Goal: Task Accomplishment & Management: Manage account settings

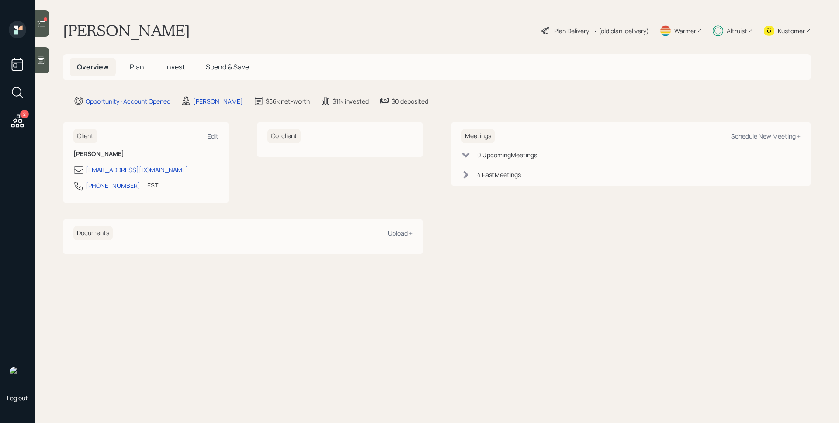
click at [140, 66] on span "Plan" at bounding box center [137, 67] width 14 height 10
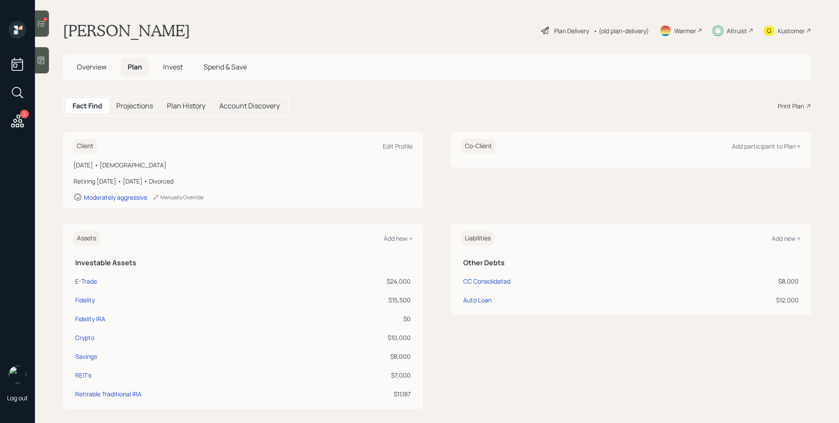
click at [169, 65] on span "Invest" at bounding box center [173, 67] width 20 height 10
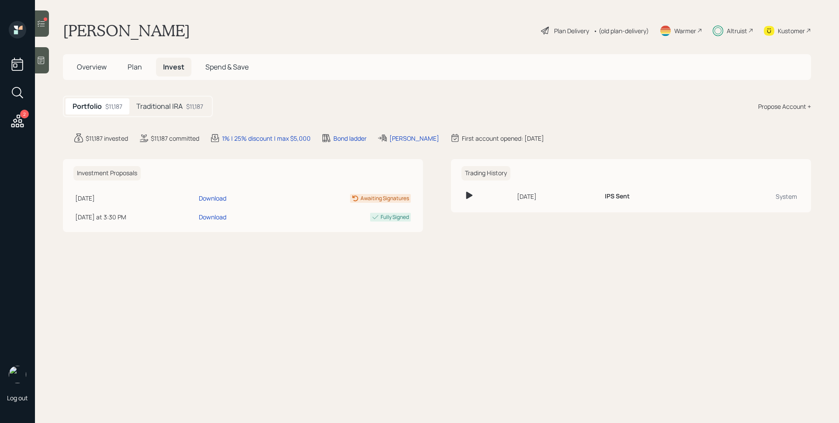
click at [180, 105] on h5 "Traditional IRA" at bounding box center [159, 106] width 46 height 8
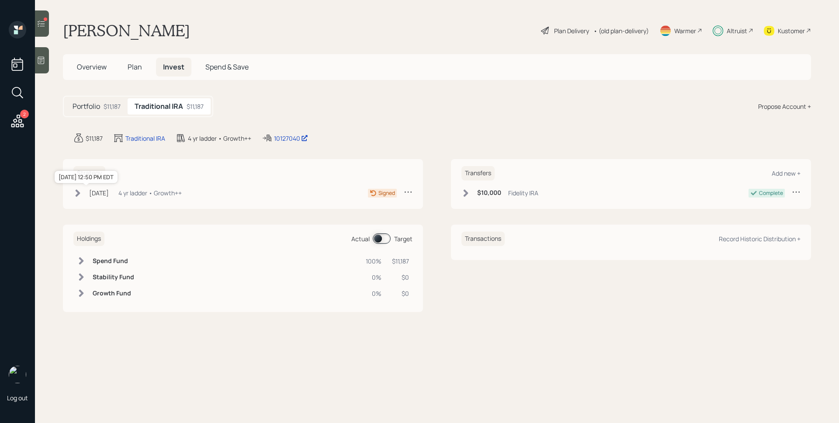
click at [106, 190] on div "[DATE]" at bounding box center [99, 192] width 20 height 9
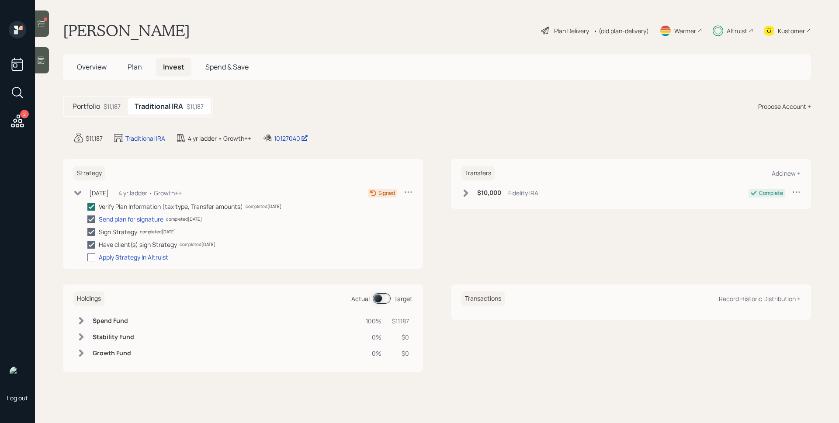
click at [90, 258] on div at bounding box center [91, 257] width 8 height 8
click at [87, 257] on input "checkbox" at bounding box center [87, 257] width 0 height 0
checkbox input "true"
click at [49, 24] on div at bounding box center [42, 23] width 14 height 26
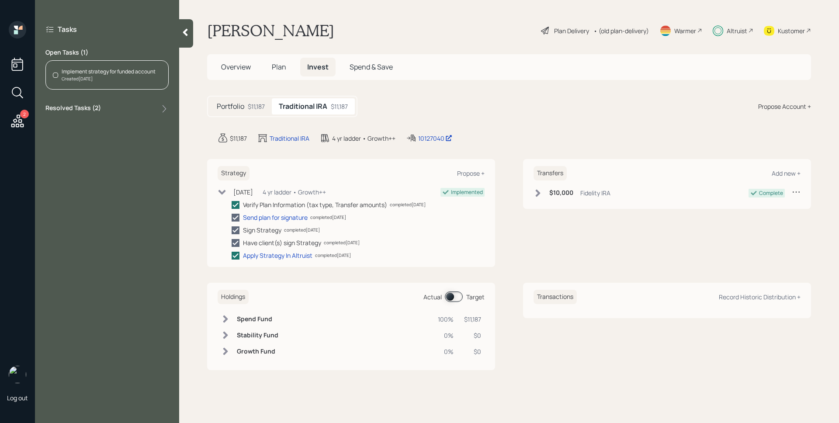
click at [118, 82] on div "Implement strategy for funded account Created [DATE]" at bounding box center [106, 74] width 123 height 29
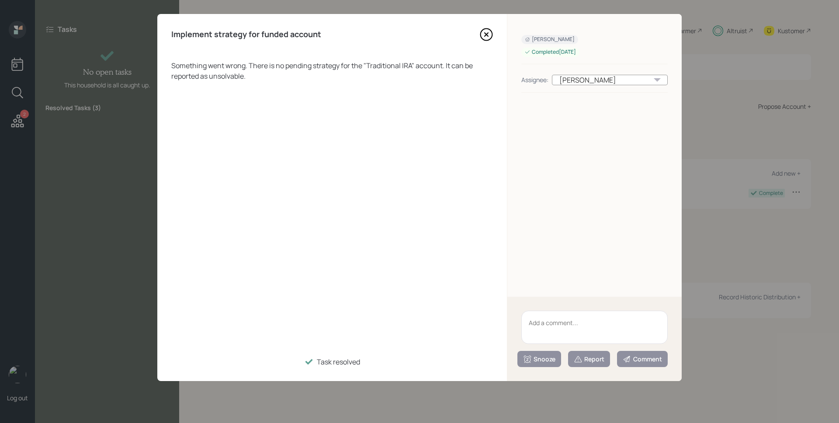
click at [486, 35] on icon at bounding box center [485, 34] width 3 height 3
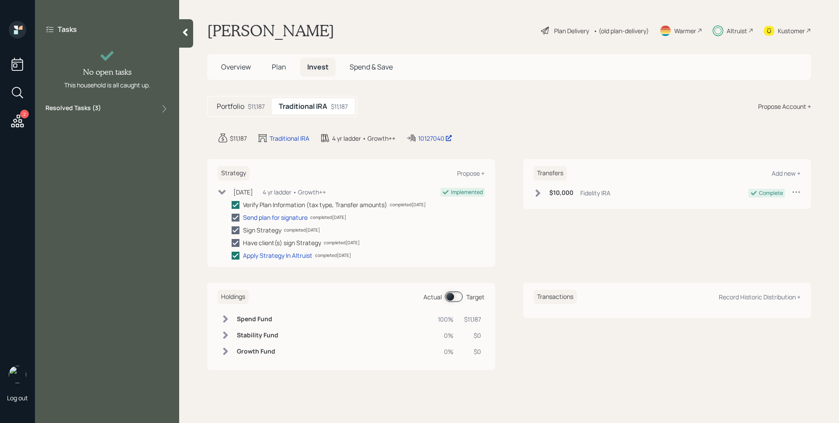
click at [24, 120] on icon at bounding box center [18, 121] width 16 height 16
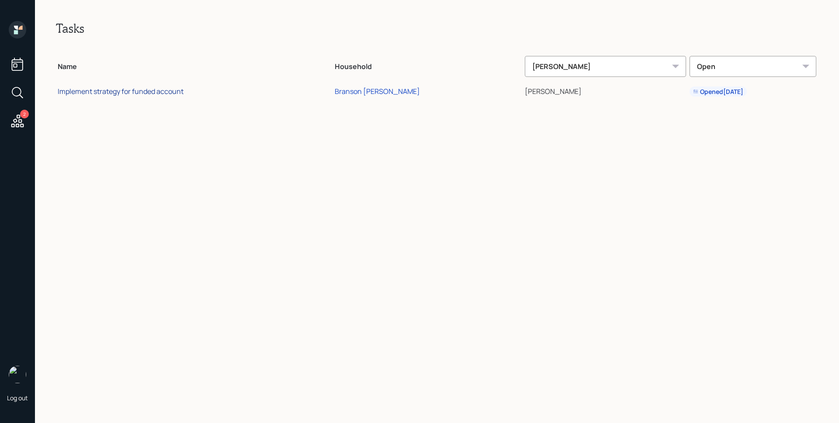
click at [156, 90] on div "Implement strategy for funded account" at bounding box center [121, 91] width 126 height 10
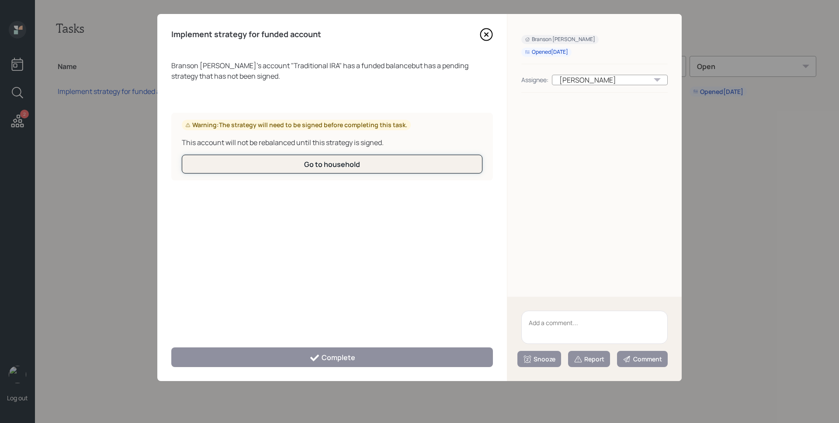
click at [359, 164] on div "Go to household" at bounding box center [332, 164] width 56 height 10
